Goal: Subscribe to service/newsletter

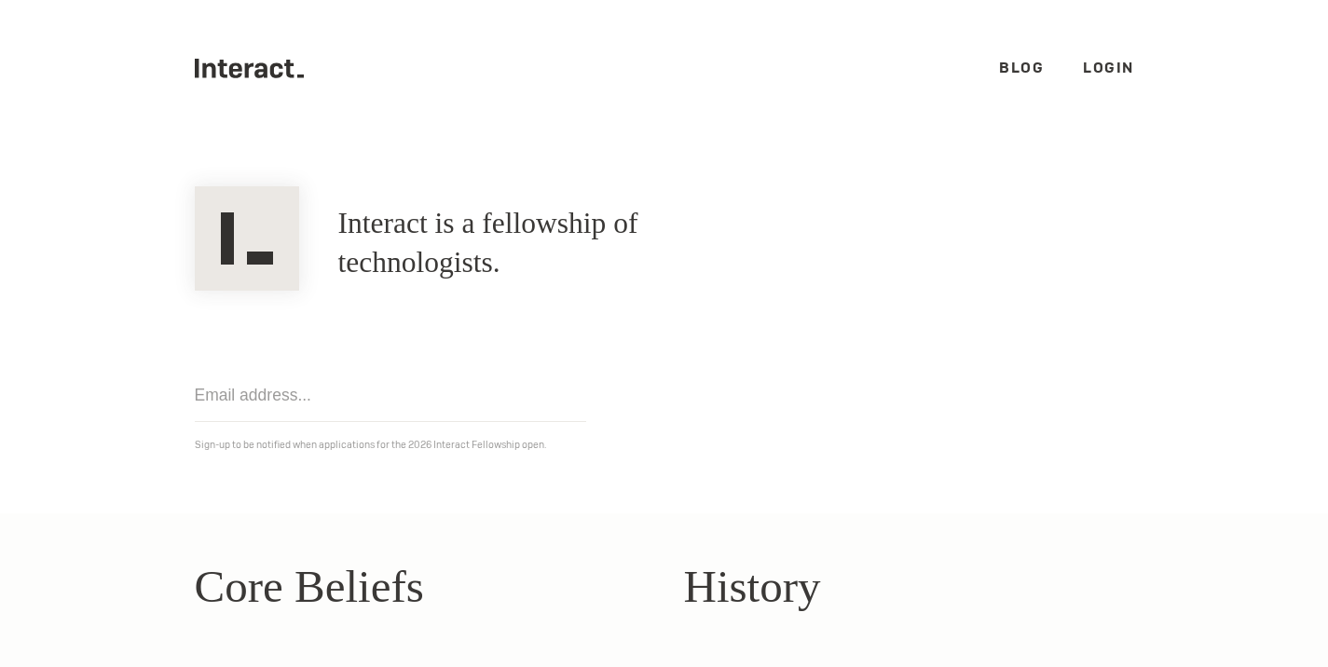
click at [1094, 68] on link "Login" at bounding box center [1108, 68] width 51 height 20
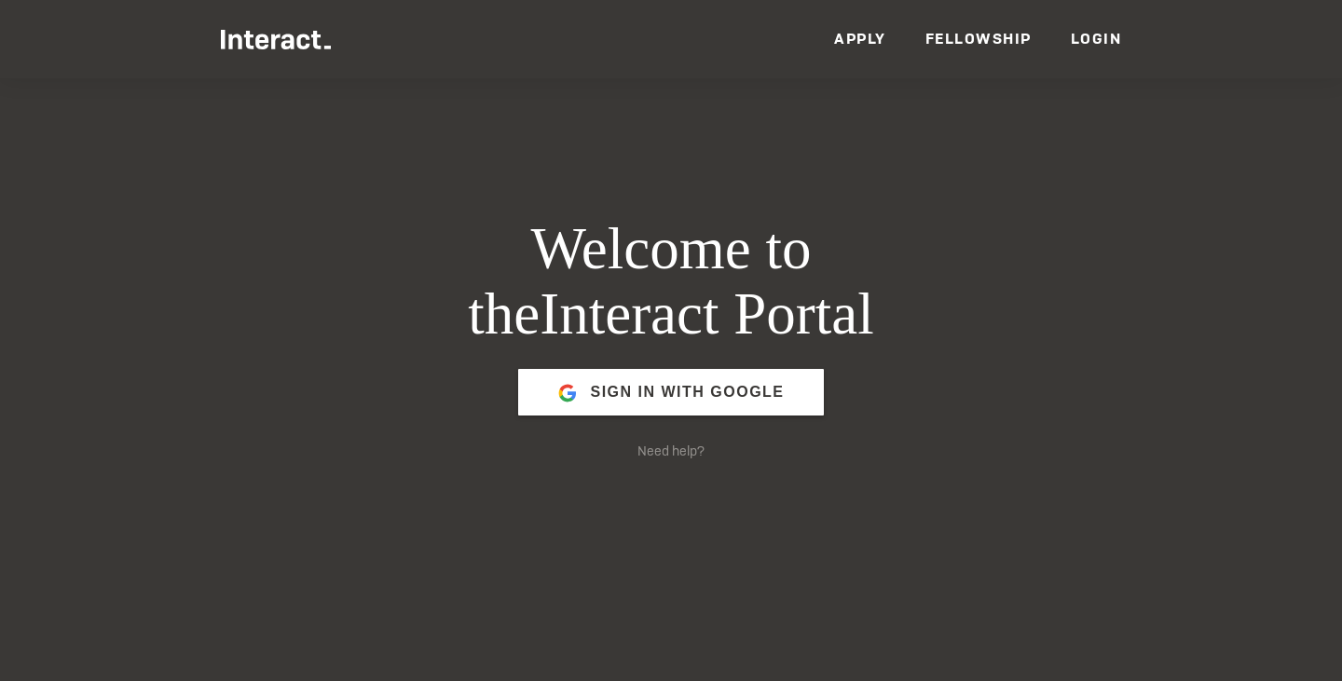
click at [854, 44] on link "Apply" at bounding box center [860, 39] width 52 height 20
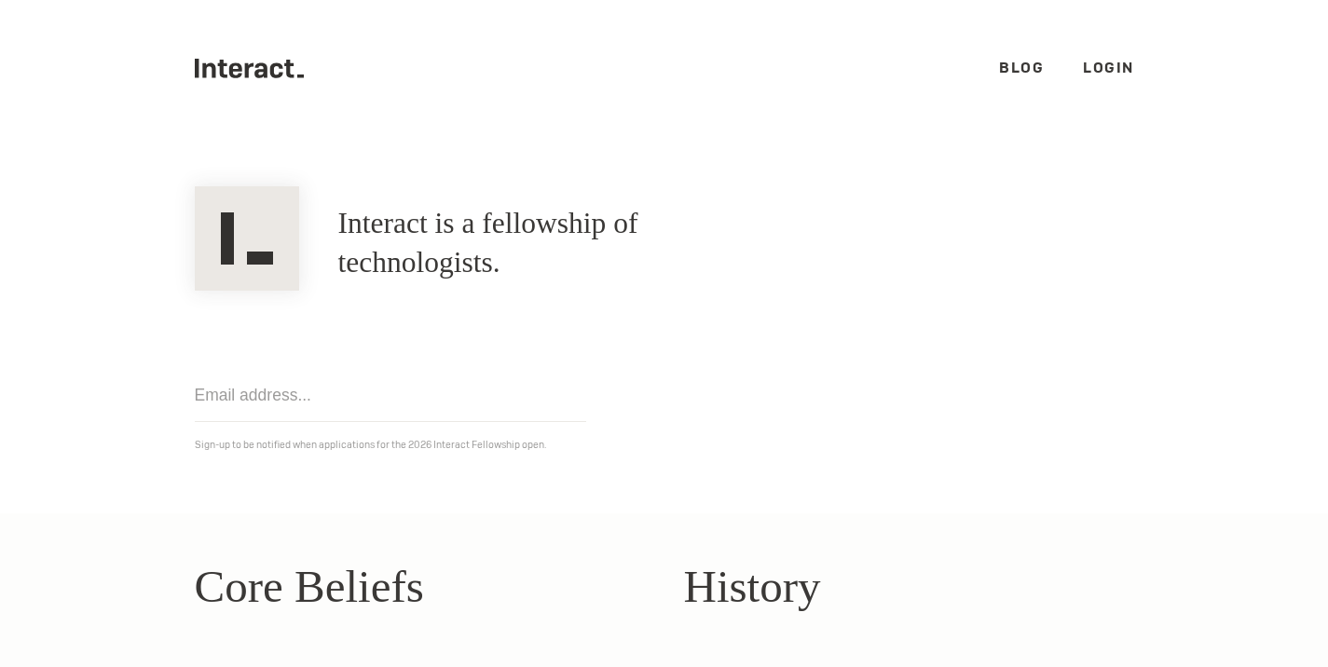
click at [1092, 65] on link "Login" at bounding box center [1108, 68] width 51 height 20
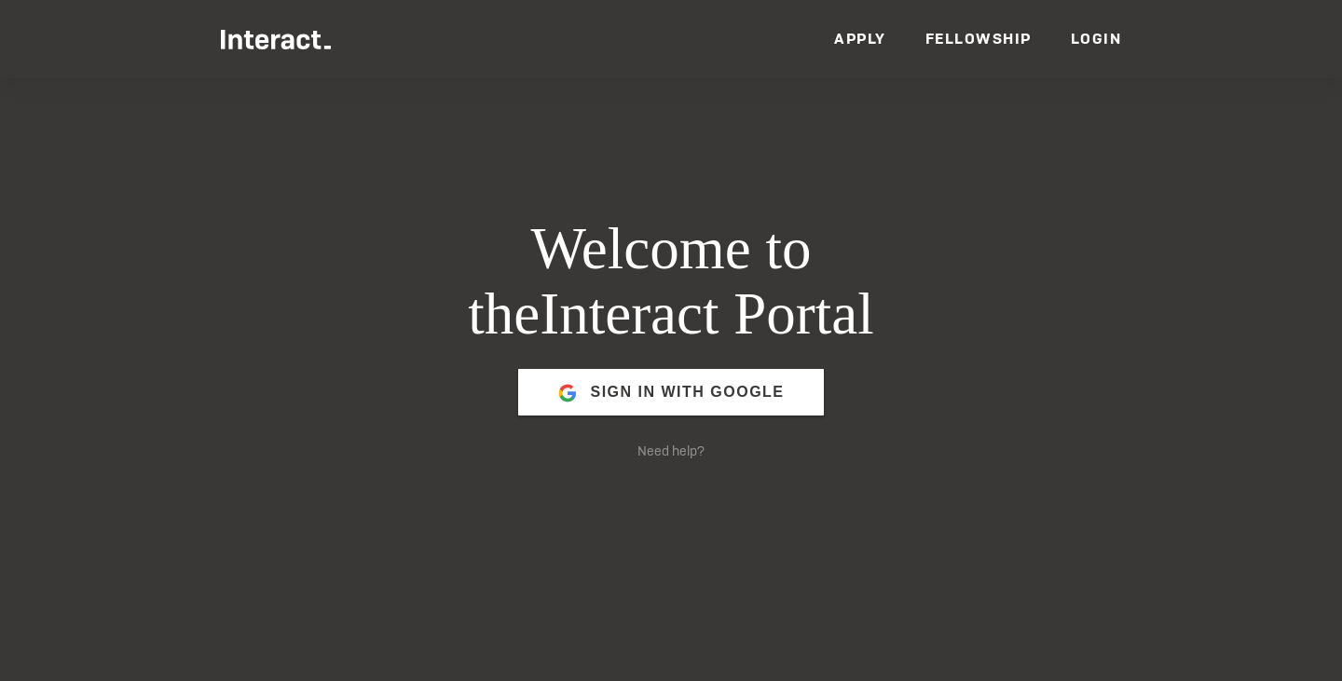
click at [985, 42] on link "Fellowship" at bounding box center [979, 39] width 106 height 20
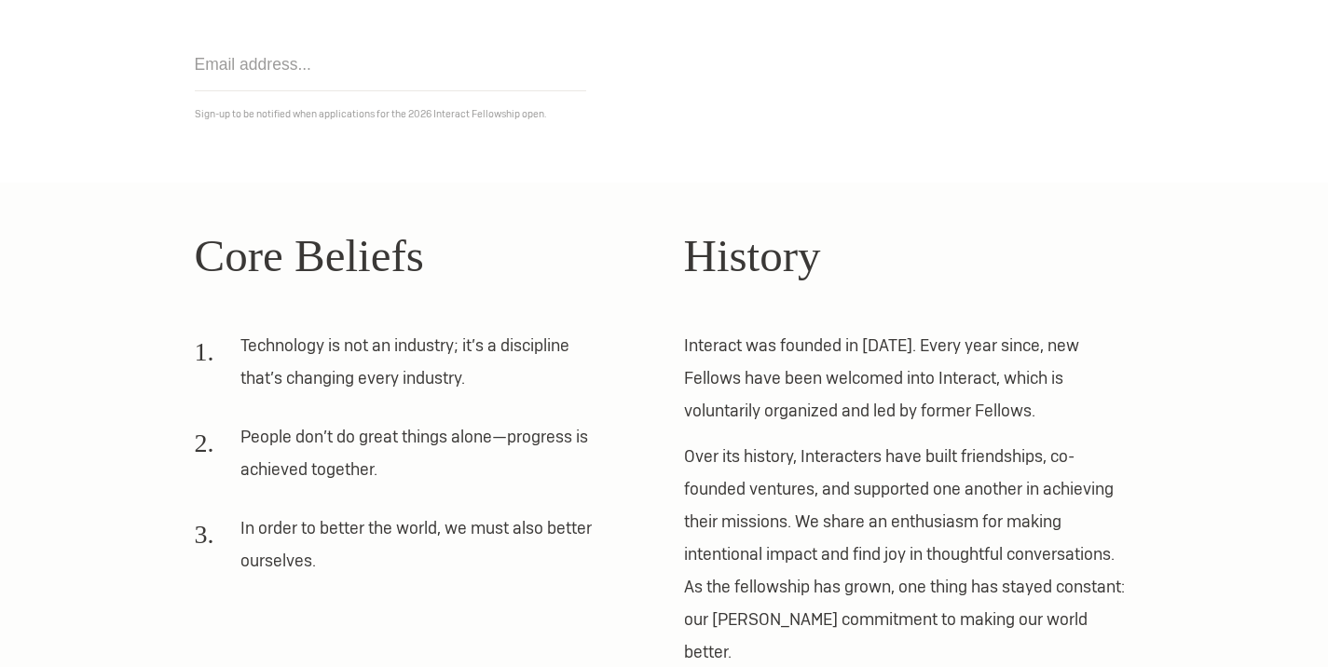
scroll to position [305, 0]
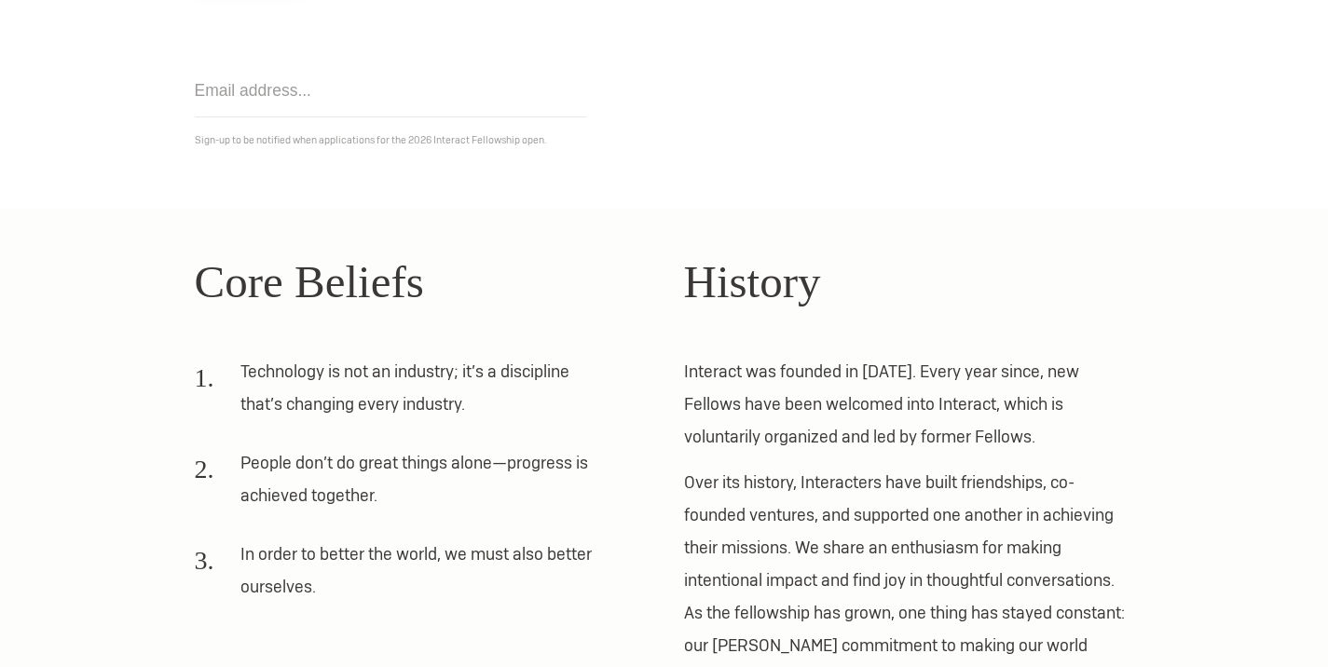
click at [395, 113] on input "email" at bounding box center [391, 90] width 392 height 53
type input "humzah.b.khan@outlook.com"
click input "Get notified" at bounding box center [0, 0] width 0 height 0
